Goal: Task Accomplishment & Management: Manage account settings

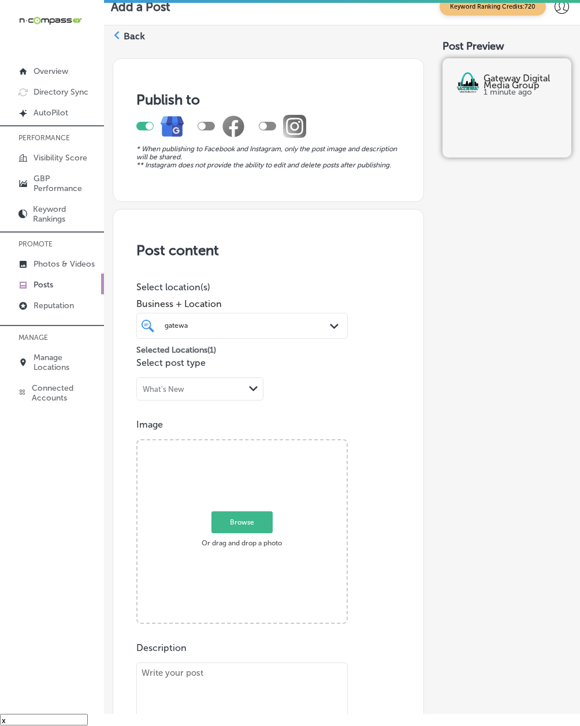
scroll to position [941, 0]
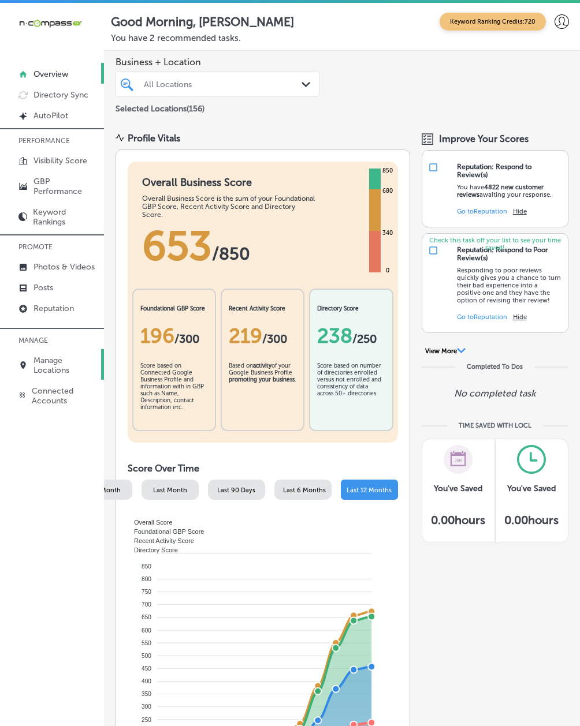
click at [61, 375] on p "Manage Locations" at bounding box center [65, 366] width 65 height 20
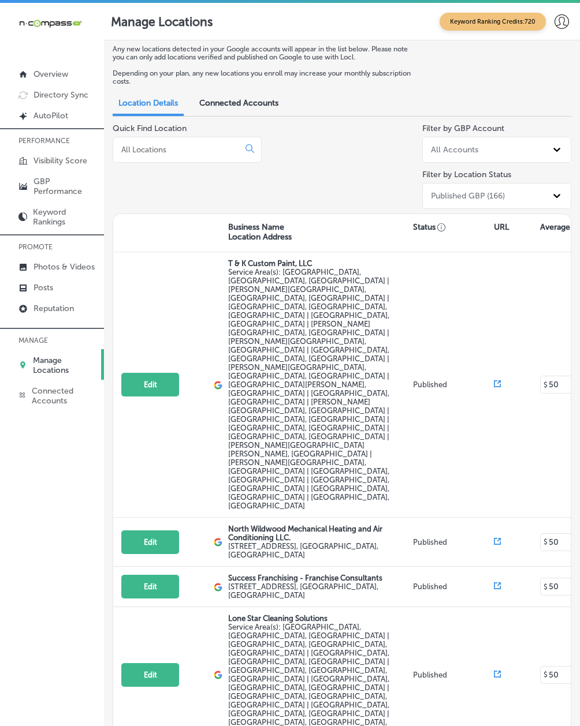
click at [130, 145] on input at bounding box center [178, 149] width 116 height 10
click at [37, 308] on p "Reputation" at bounding box center [53, 309] width 40 height 10
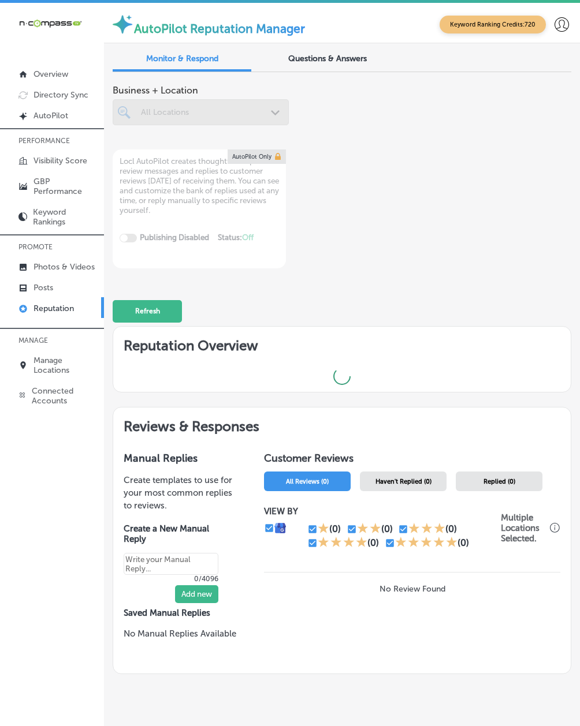
click at [142, 113] on div at bounding box center [201, 112] width 176 height 26
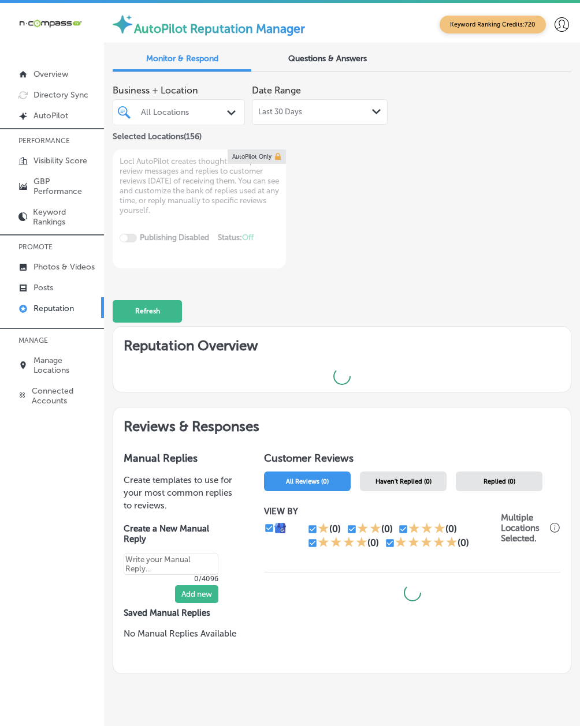
click at [147, 112] on div "All Locations" at bounding box center [184, 112] width 87 height 10
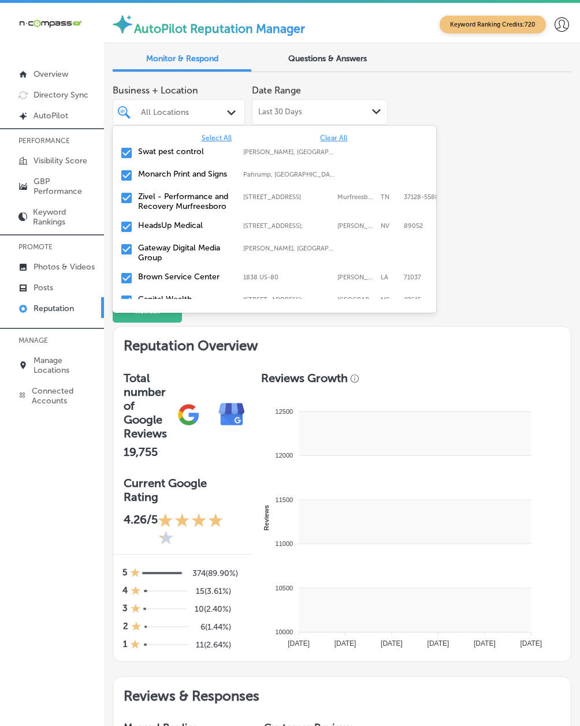
click at [324, 134] on span "Clear All" at bounding box center [333, 138] width 27 height 8
type textarea "x"
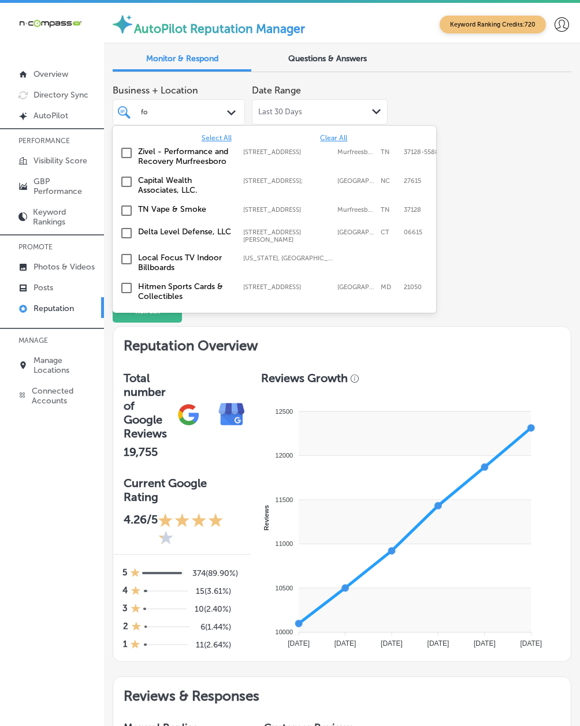
type input "fox"
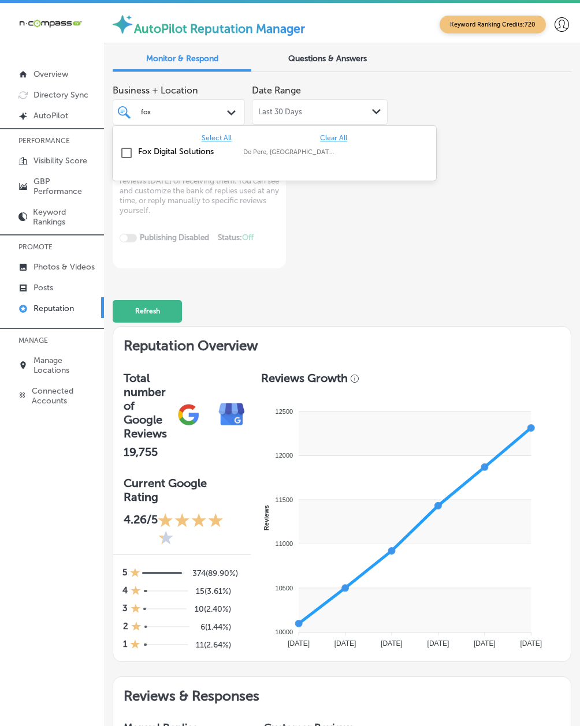
click at [255, 155] on label "[PERSON_NAME], [GEOGRAPHIC_DATA], [GEOGRAPHIC_DATA] | Menasha, [GEOGRAPHIC_DATA…" at bounding box center [290, 152] width 94 height 8
type textarea "x"
type input "esmera"
click at [255, 144] on div "[PERSON_NAME] RDHAP [STREET_ADDRESS][GEOGRAPHIC_DATA][PERSON_NAME][PERSON_NAME]…" at bounding box center [274, 154] width 314 height 21
type textarea "x"
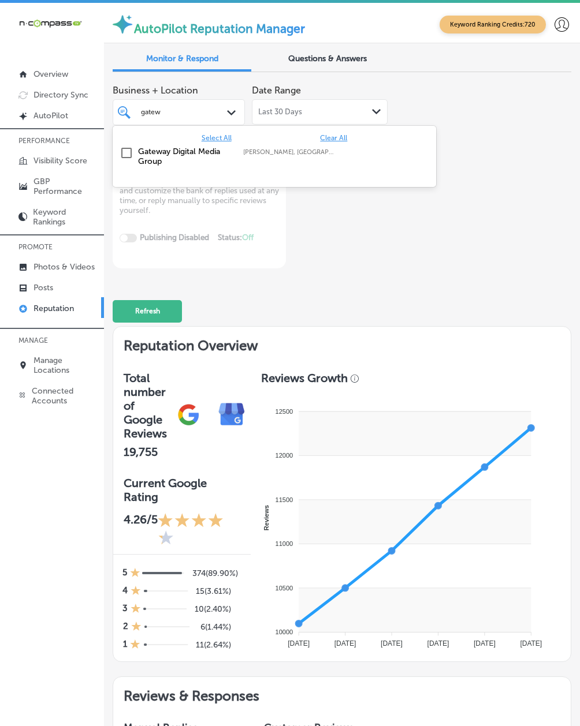
type input "gatewa"
click at [255, 144] on div "Gateway Digital Media Group [GEOGRAPHIC_DATA], [GEOGRAPHIC_DATA], [GEOGRAPHIC_D…" at bounding box center [274, 156] width 314 height 24
type textarea "x"
type input "seraf"
click at [255, 144] on div "[PERSON_NAME]'s Pizzeria [STREET_ADDRESS][PERSON_NAME] [STREET_ADDRESS][PERSON_…" at bounding box center [274, 156] width 314 height 24
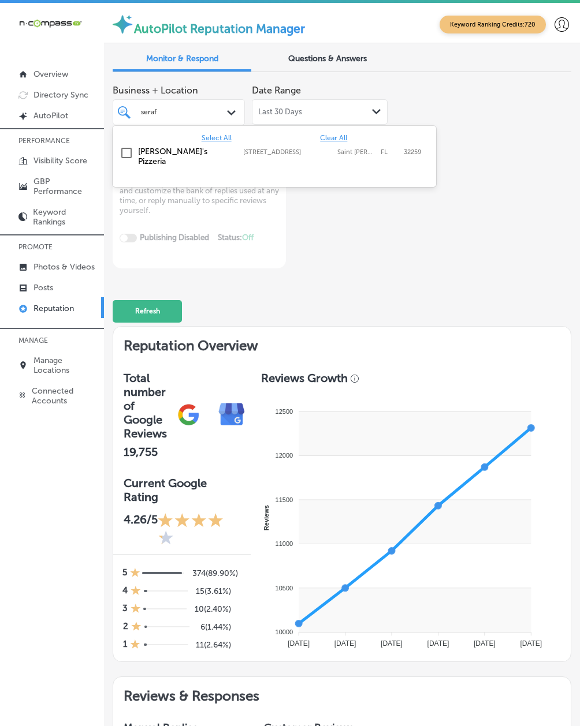
type textarea "x"
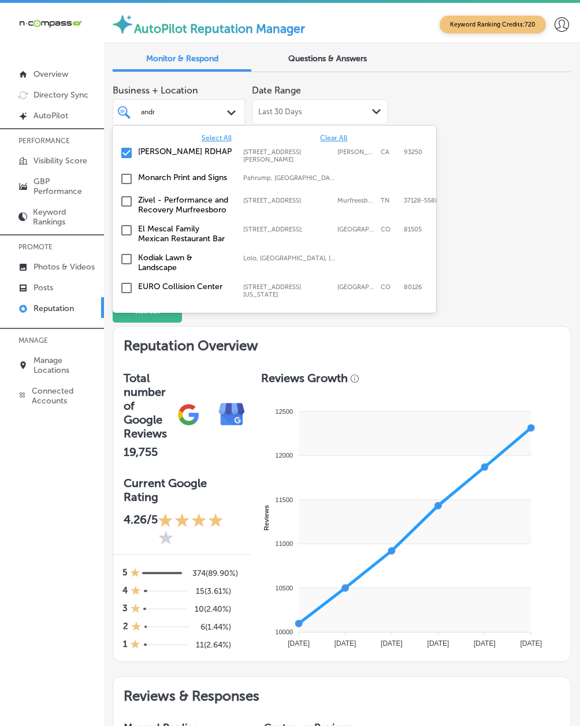
type input "[PERSON_NAME]"
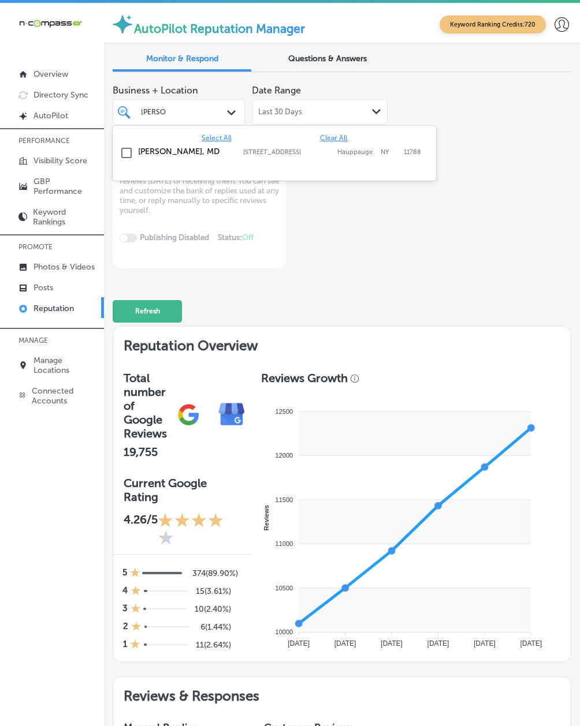
click at [255, 149] on label "[STREET_ADDRESS]" at bounding box center [287, 152] width 89 height 8
type textarea "x"
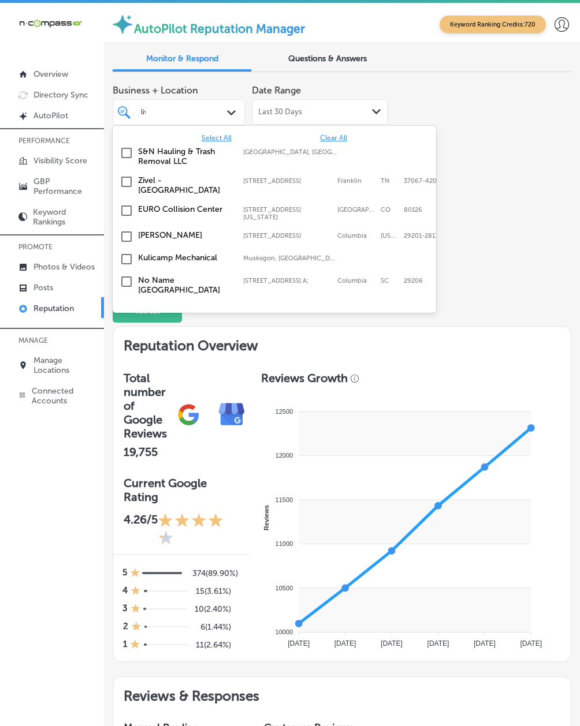
type input "live"
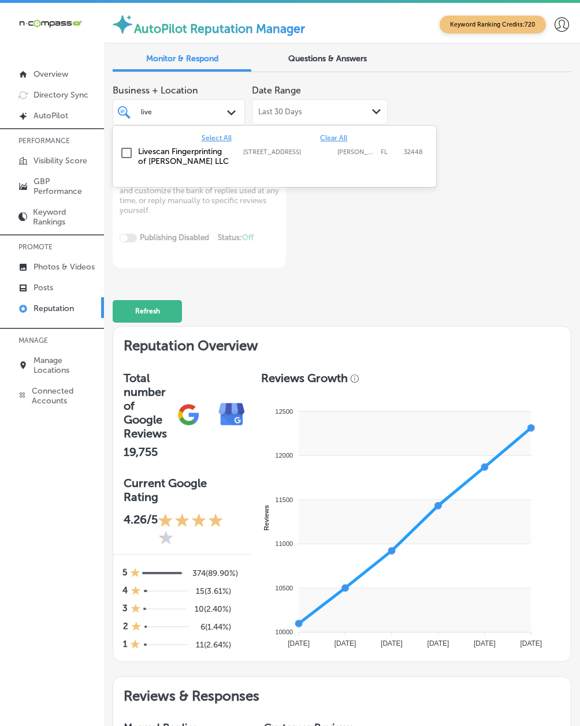
click at [255, 151] on label "[STREET_ADDRESS]" at bounding box center [287, 152] width 89 height 8
type textarea "x"
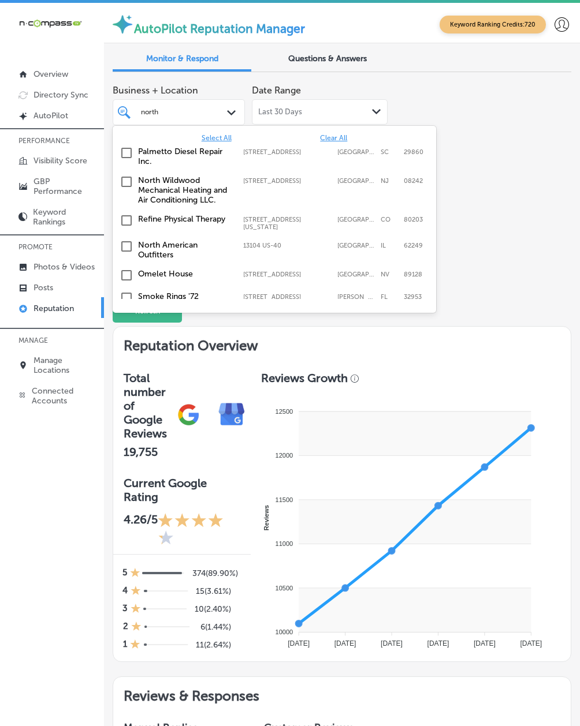
type input "north a"
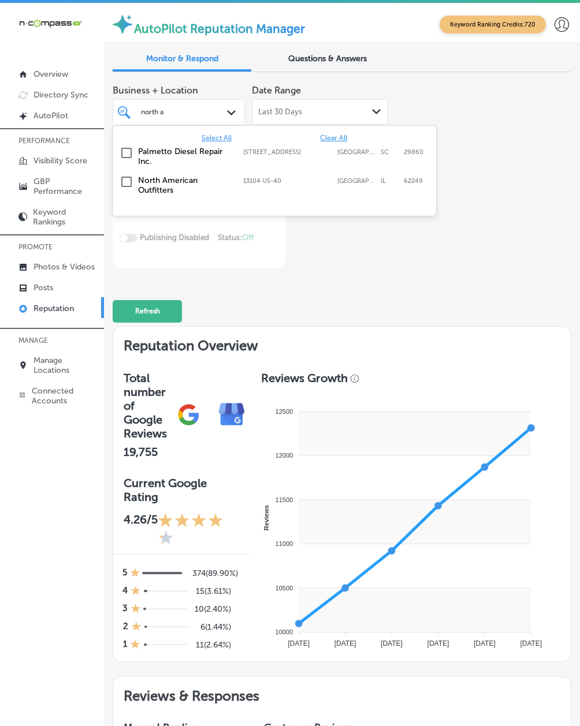
click at [150, 178] on label "North American Outfitters" at bounding box center [185, 186] width 94 height 20
type textarea "x"
type input "north a"
click at [346, 284] on div "Refresh" at bounding box center [342, 306] width 458 height 54
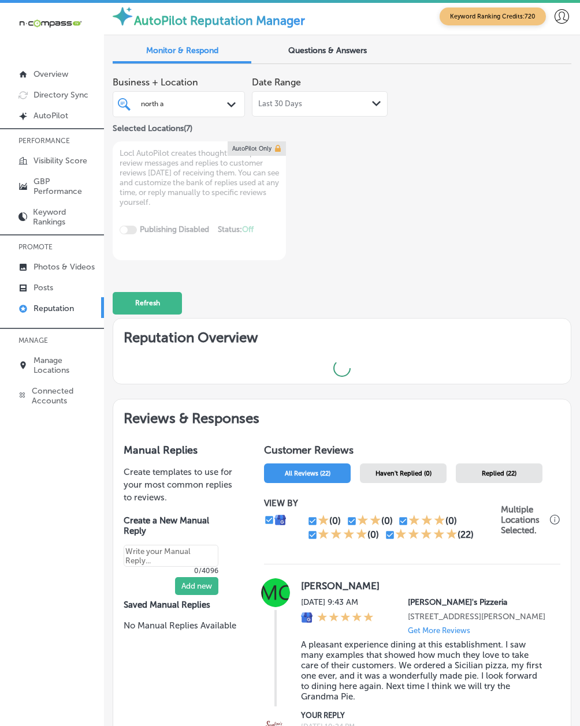
type textarea "x"
